Goal: Task Accomplishment & Management: Use online tool/utility

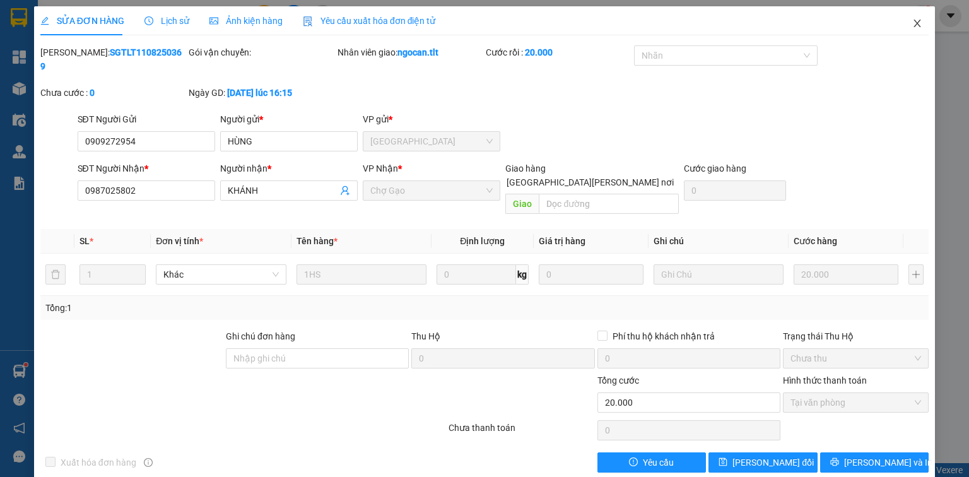
click at [914, 33] on span "Close" at bounding box center [916, 23] width 35 height 35
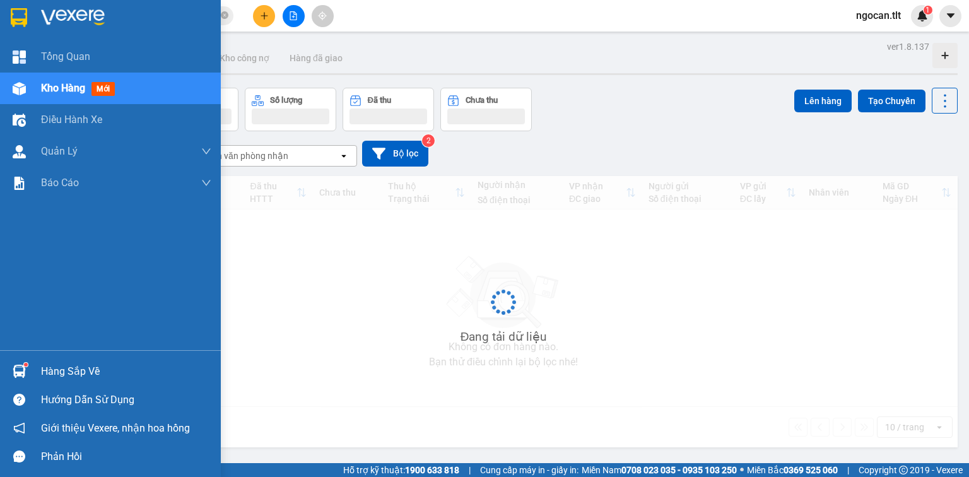
click at [62, 377] on div "Hàng sắp về" at bounding box center [126, 371] width 170 height 19
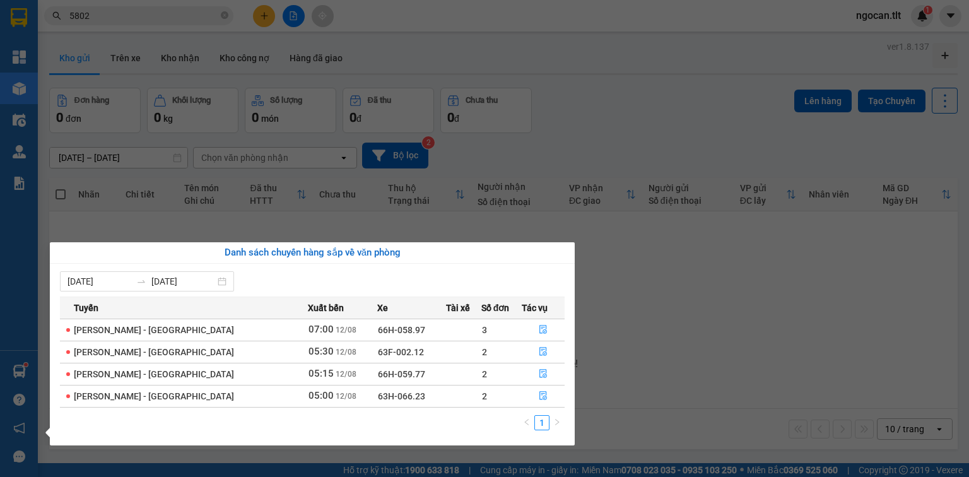
click at [138, 18] on section "Kết quả [PERSON_NAME] ( 1 ) Bộ lọc Gửi 3 ngày gần nhất Mã ĐH Trạng thái Món hàn…" at bounding box center [484, 238] width 969 height 477
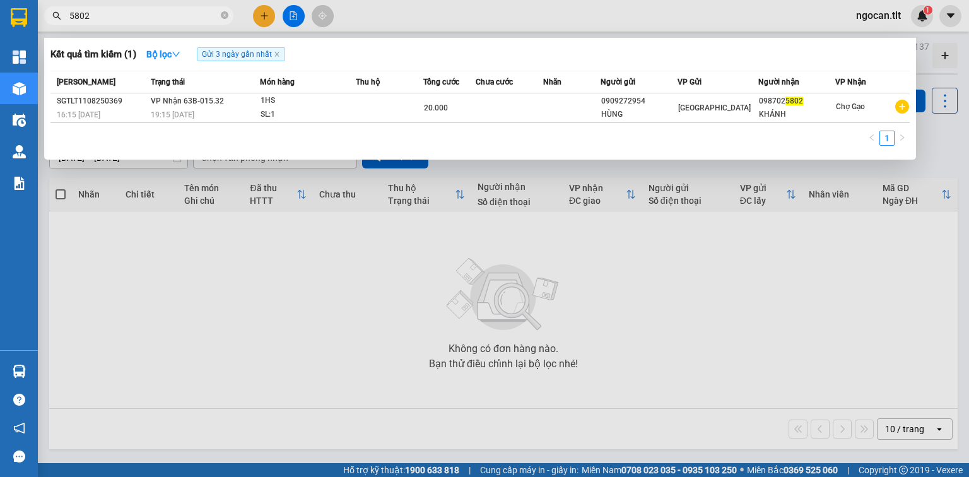
click at [138, 18] on input "5802" at bounding box center [143, 16] width 149 height 14
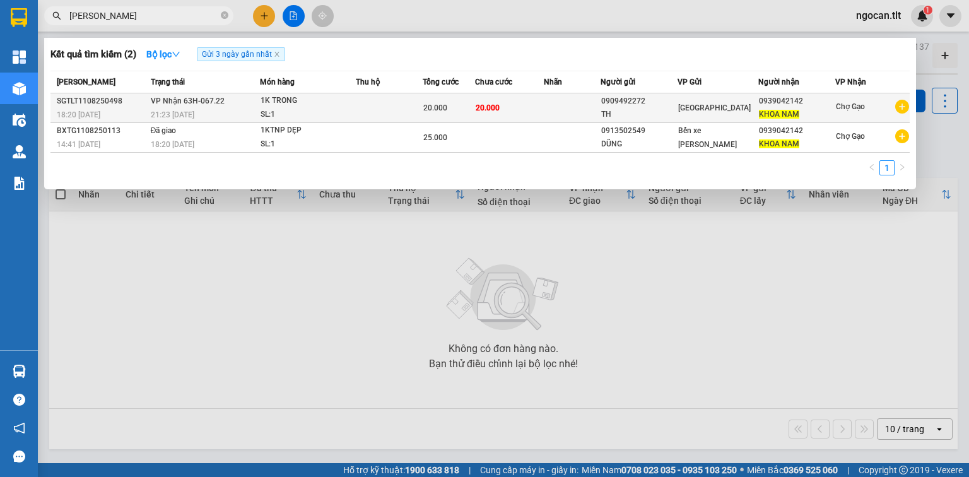
type input "[PERSON_NAME]"
click at [559, 105] on td at bounding box center [572, 108] width 57 height 30
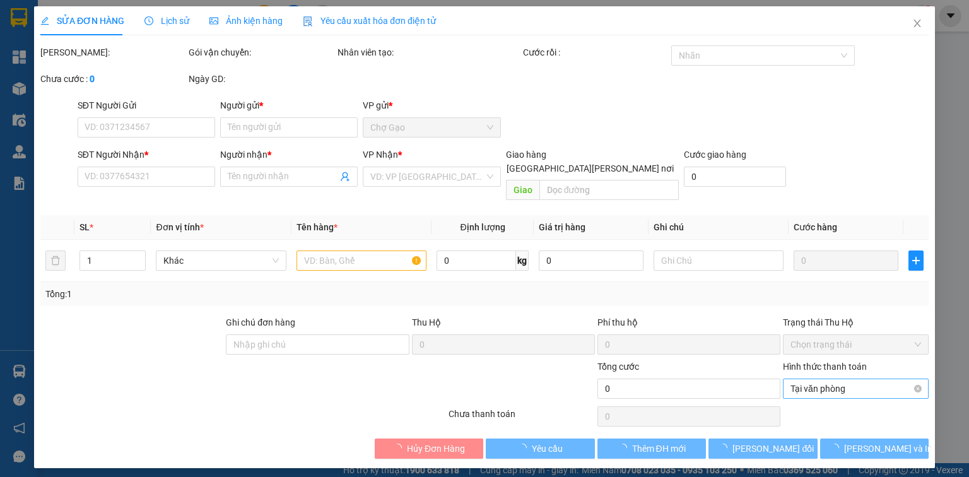
type input "0909492272"
type input "TH"
type input "0939042142"
type input "KHOA NAM"
type input "20.000"
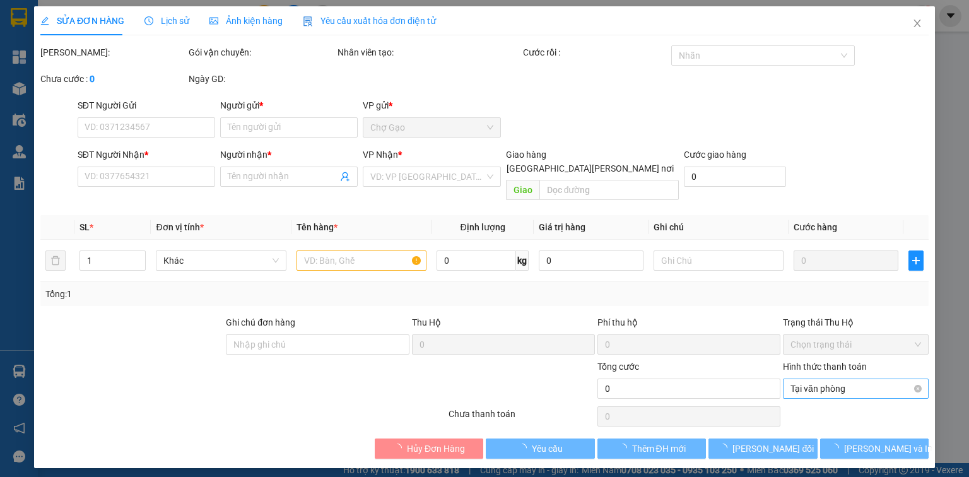
type input "20.000"
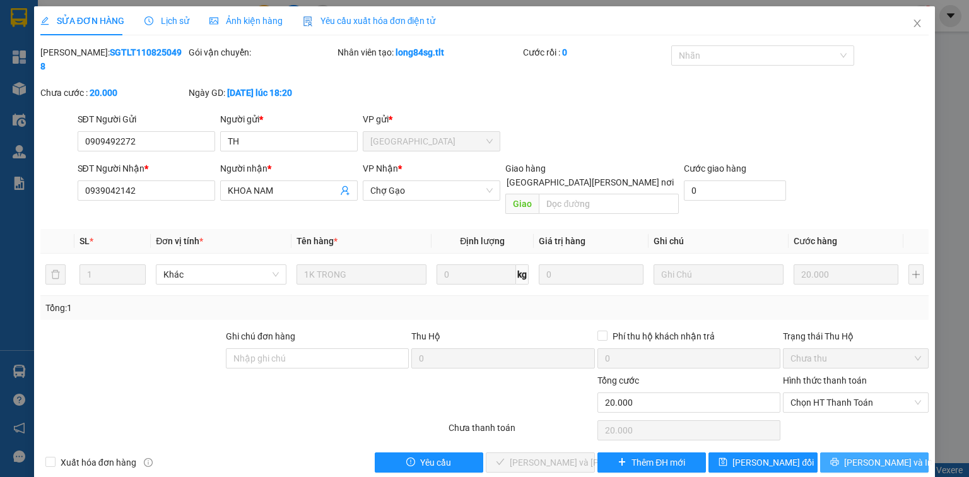
click at [848, 452] on button "[PERSON_NAME] và In" at bounding box center [874, 462] width 109 height 20
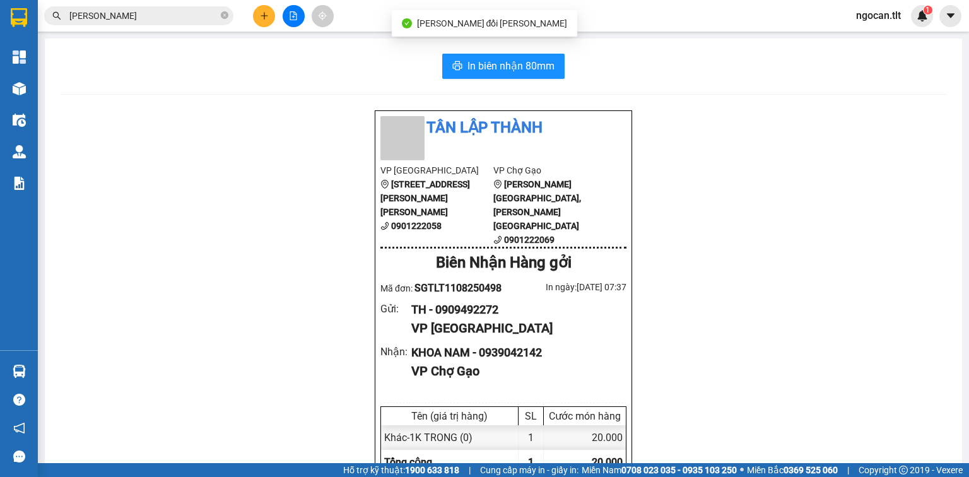
click at [488, 79] on div "In [PERSON_NAME] 80mm Tân Lập [PERSON_NAME] VP [GEOGRAPHIC_DATA] [GEOGRAPHIC_DA…" at bounding box center [503, 365] width 917 height 655
click at [517, 64] on span "In biên nhận 80mm" at bounding box center [510, 66] width 87 height 16
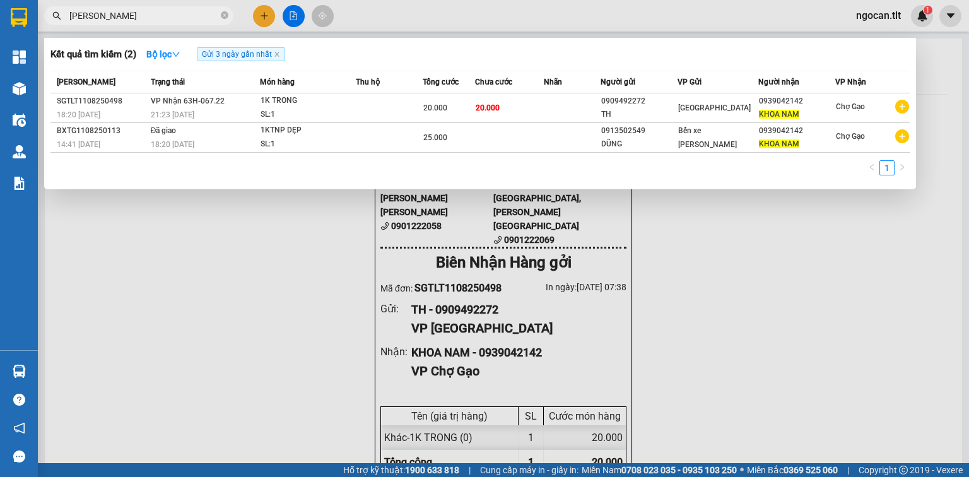
click at [169, 20] on input "[PERSON_NAME]" at bounding box center [143, 16] width 149 height 14
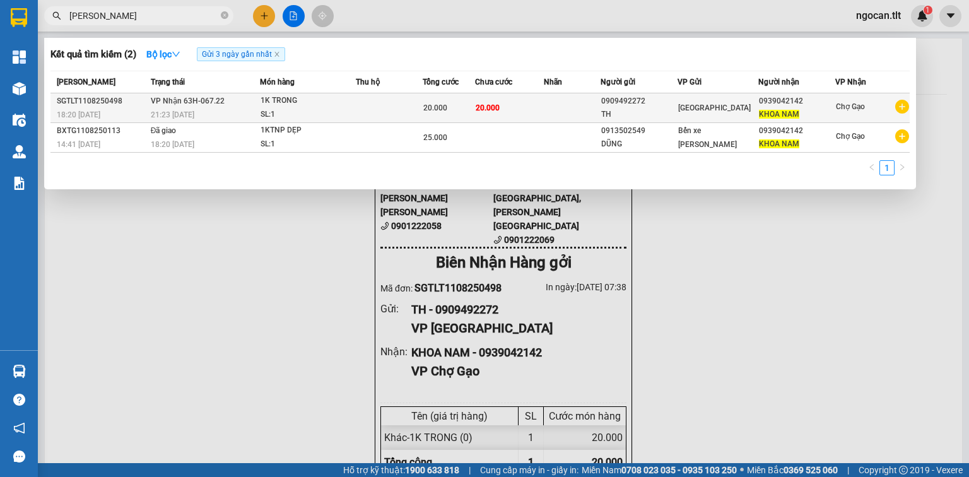
click at [575, 107] on td at bounding box center [572, 108] width 57 height 30
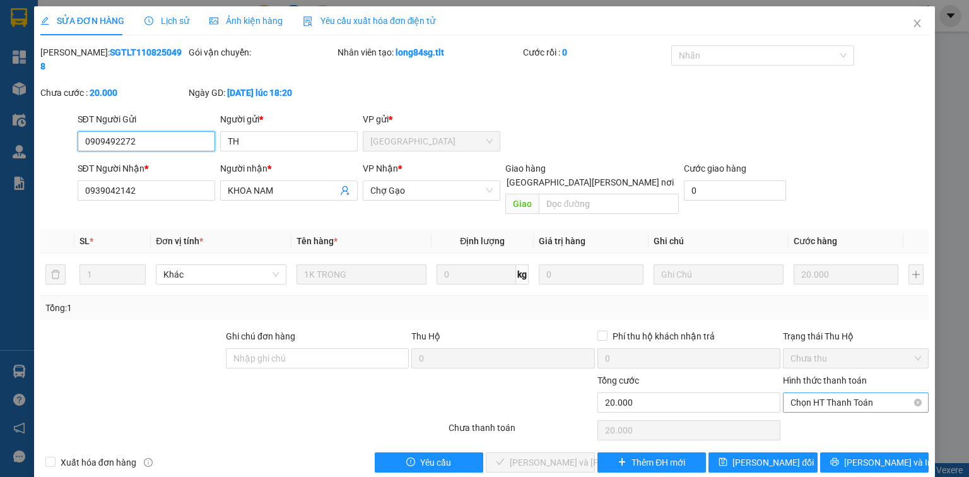
click at [844, 393] on span "Chọn HT Thanh Toán" at bounding box center [855, 402] width 131 height 19
drag, startPoint x: 830, startPoint y: 396, endPoint x: 805, endPoint y: 401, distance: 25.1
click at [828, 396] on div "Tại văn phòng" at bounding box center [855, 399] width 131 height 14
type input "0"
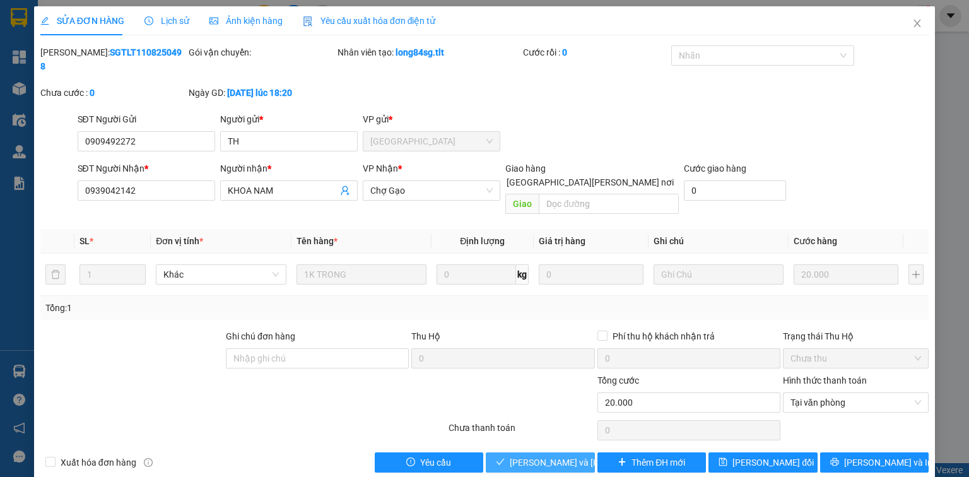
drag, startPoint x: 542, startPoint y: 439, endPoint x: 545, endPoint y: 427, distance: 12.4
click at [542, 455] on span "[PERSON_NAME] và [PERSON_NAME] hàng" at bounding box center [595, 462] width 170 height 14
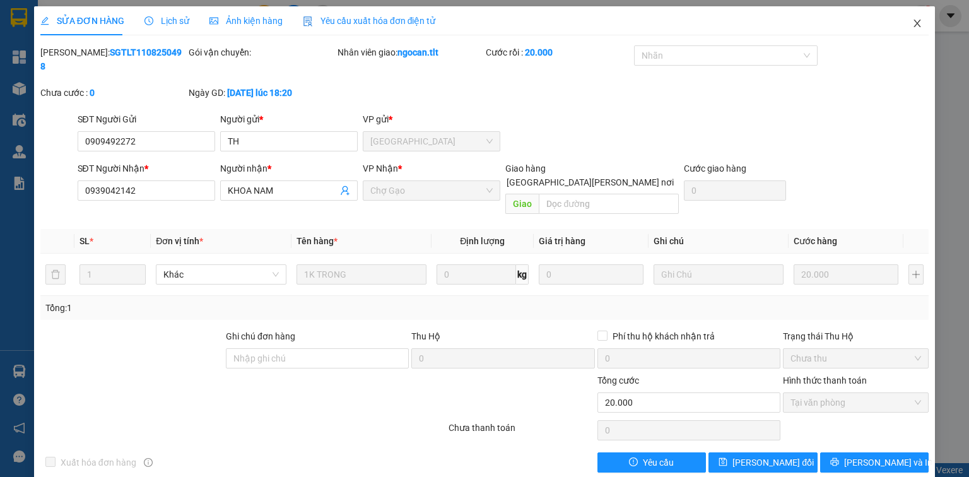
click at [919, 25] on icon "close" at bounding box center [917, 23] width 10 height 10
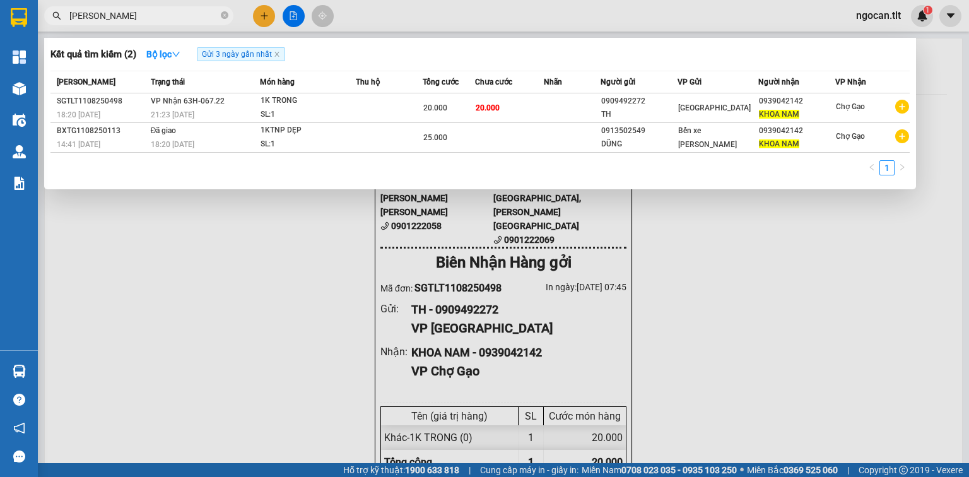
click at [162, 16] on input "[PERSON_NAME]" at bounding box center [143, 16] width 149 height 14
type input "k"
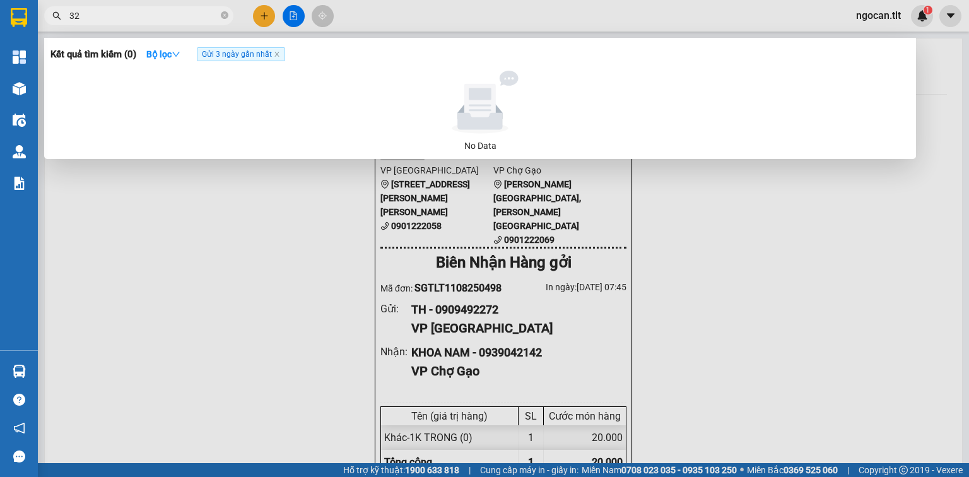
type input "3"
type input "1"
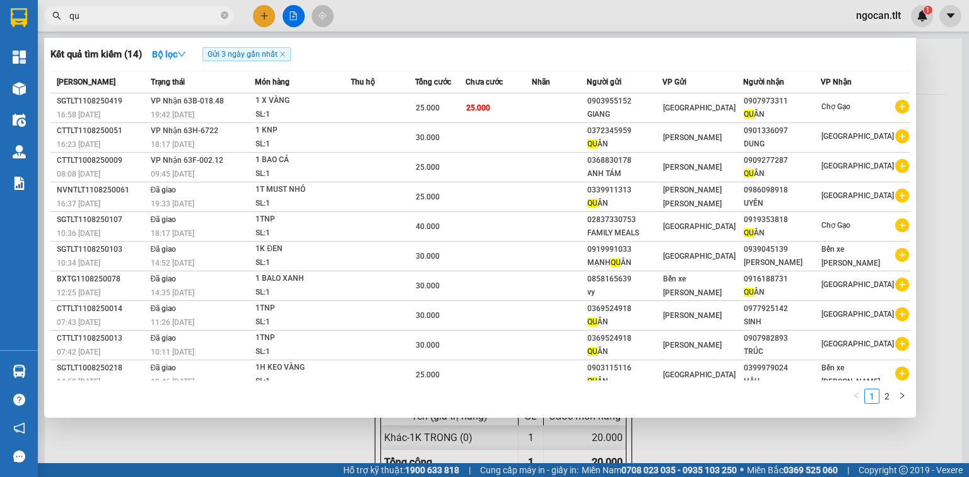
type input "q"
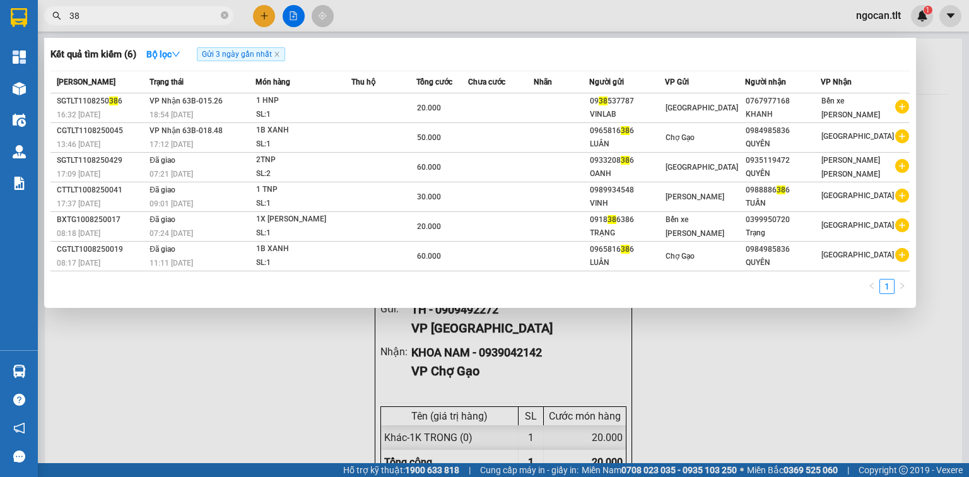
type input "3"
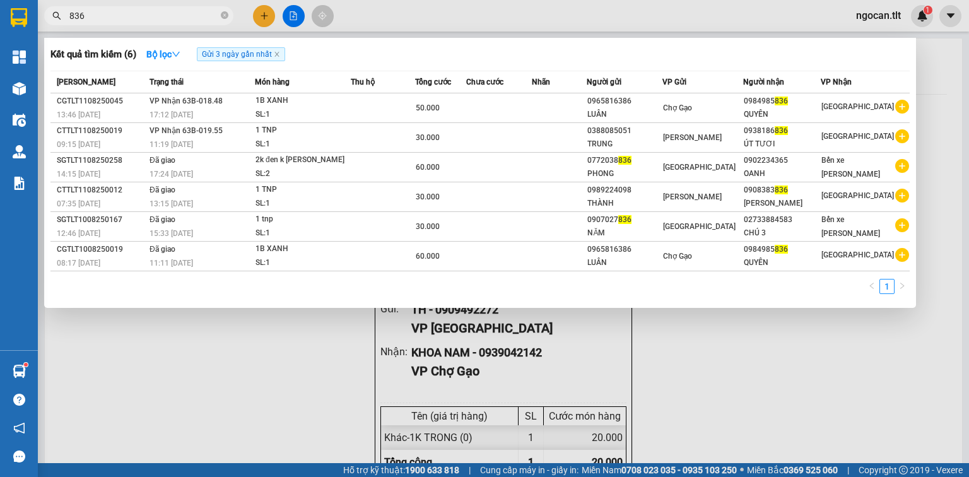
type input "836"
